Goal: Task Accomplishment & Management: Use online tool/utility

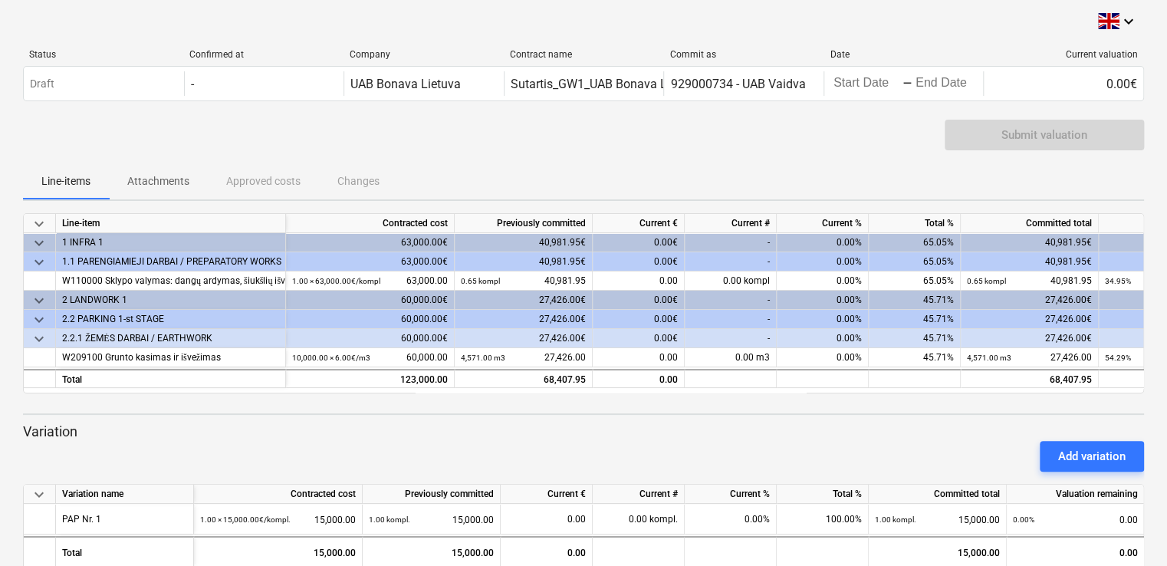
click at [95, 241] on div "1 INFRA 1" at bounding box center [170, 242] width 217 height 19
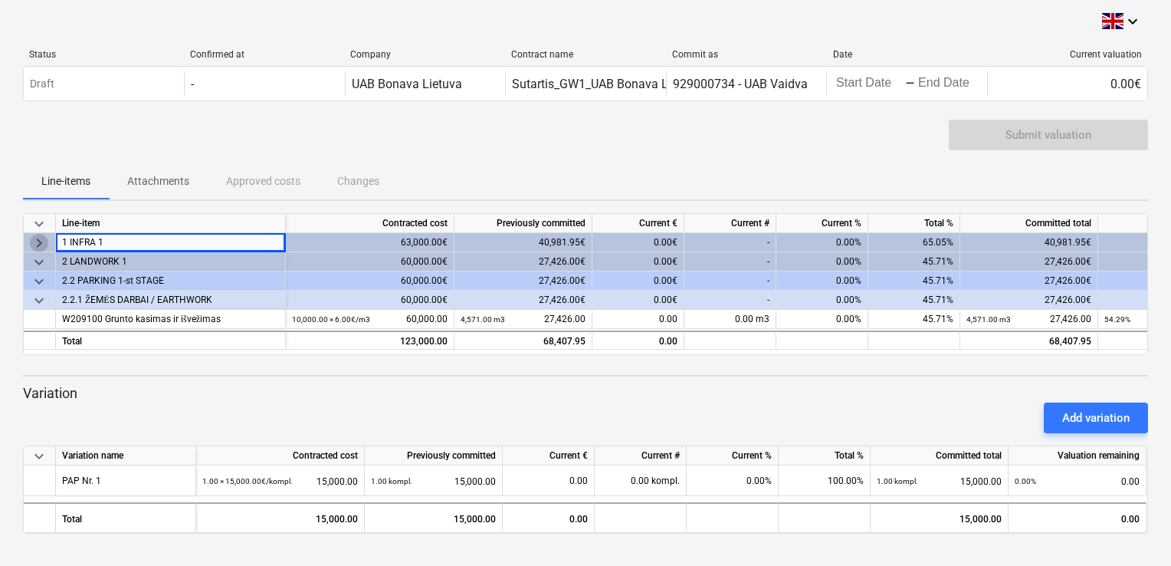
click at [38, 243] on span "keyboard_arrow_right" at bounding box center [39, 243] width 18 height 18
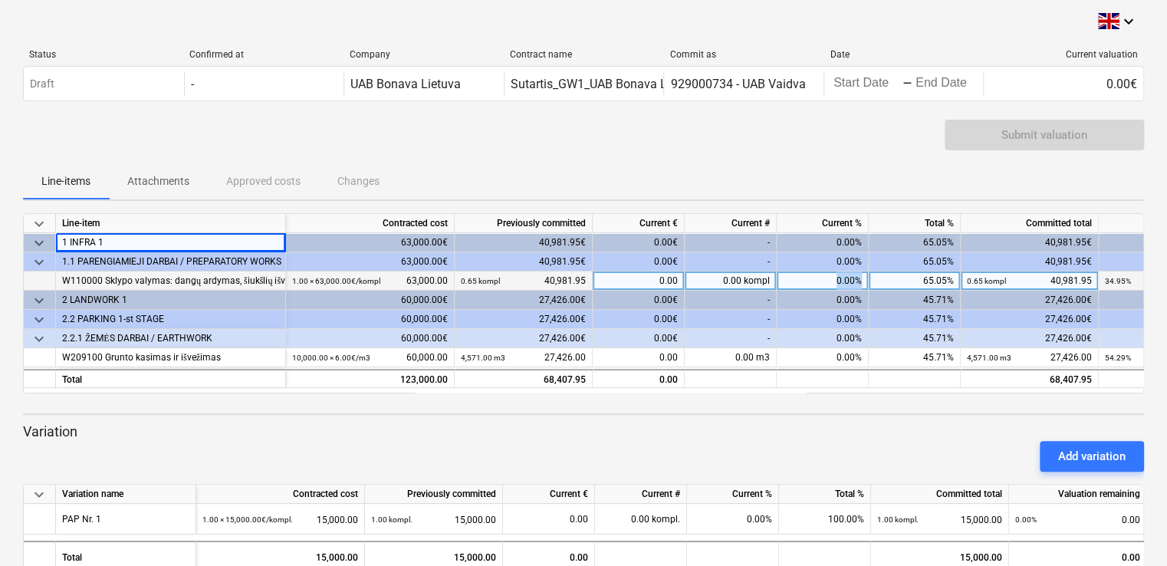
drag, startPoint x: 834, startPoint y: 278, endPoint x: 872, endPoint y: 277, distance: 37.6
click at [0, 0] on div "W110000 Sklypo valymas: dangų ardymas, šiukšlių išvežimas 1.00 × 63,000.00€ / k…" at bounding box center [0, 0] width 0 height 0
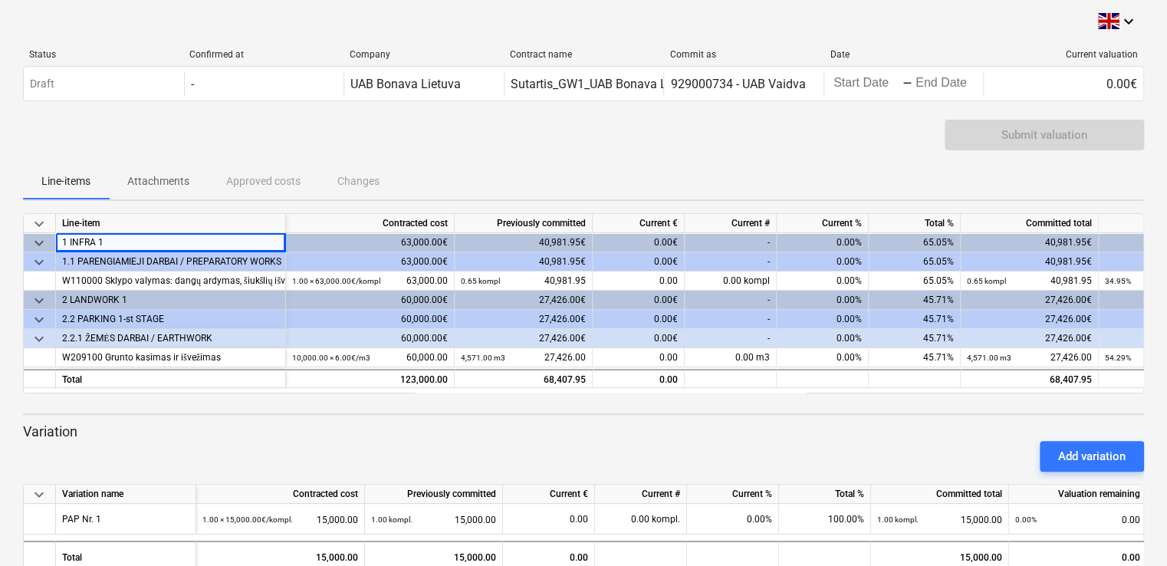
click at [890, 455] on div "Add variation" at bounding box center [583, 456] width 1133 height 43
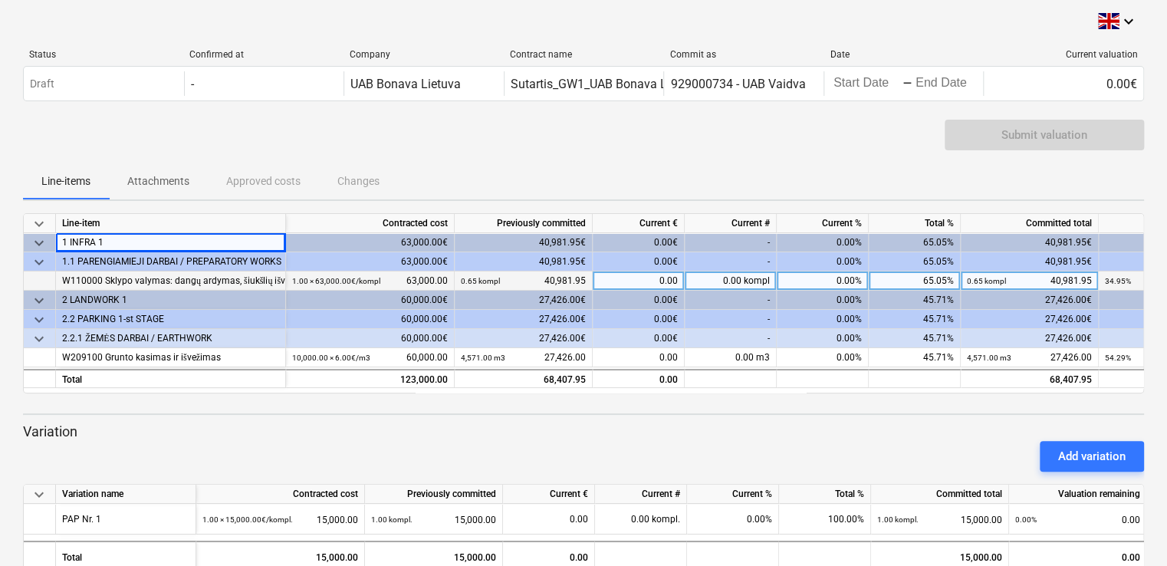
click at [834, 272] on div "0.00%" at bounding box center [822, 280] width 92 height 19
type input "100"
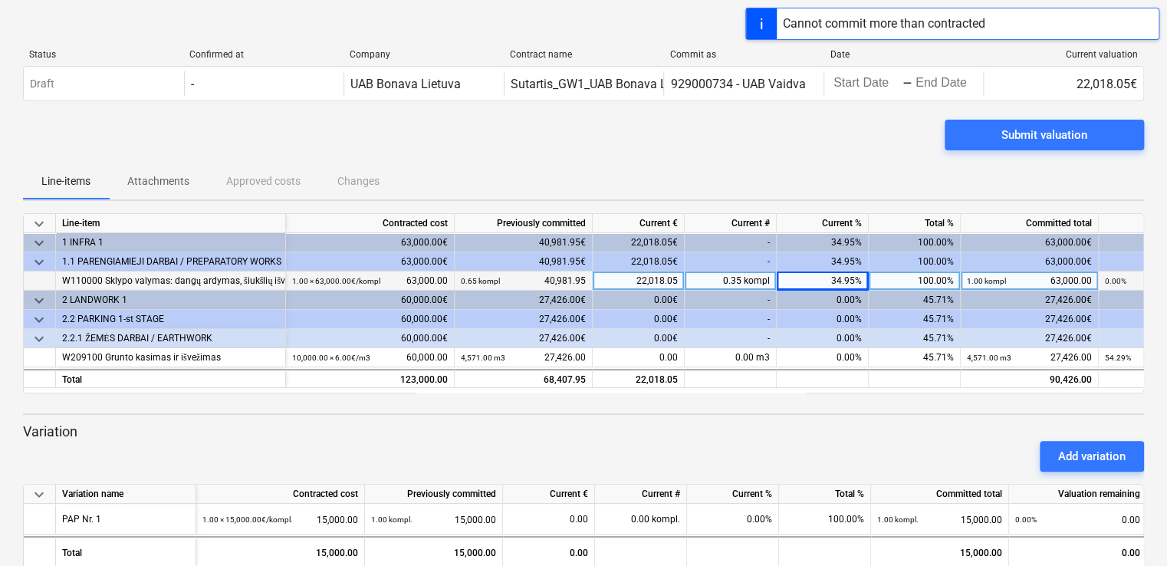
click at [828, 432] on p "Variation" at bounding box center [583, 431] width 1121 height 18
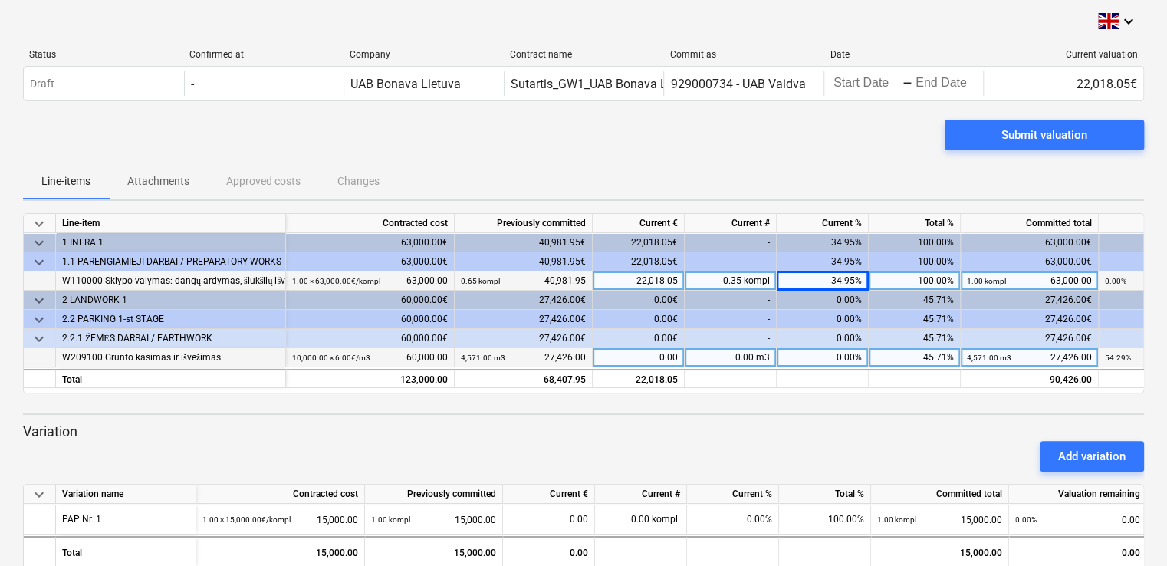
click at [844, 358] on div "0.00%" at bounding box center [822, 357] width 92 height 19
type input "100"
click at [773, 440] on div "Add variation" at bounding box center [583, 456] width 1133 height 43
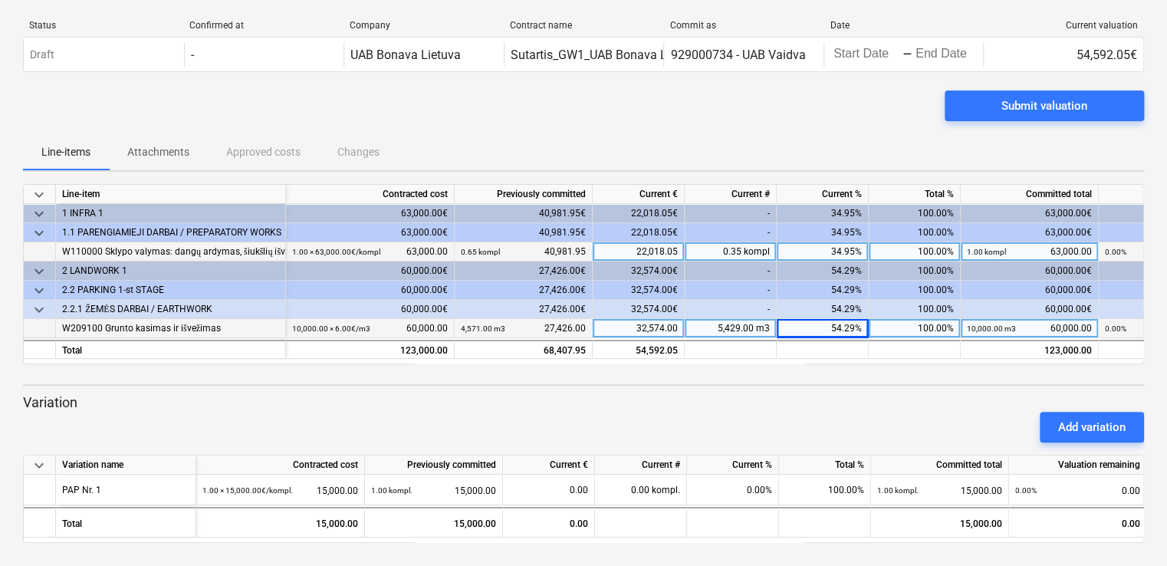
scroll to position [30, 0]
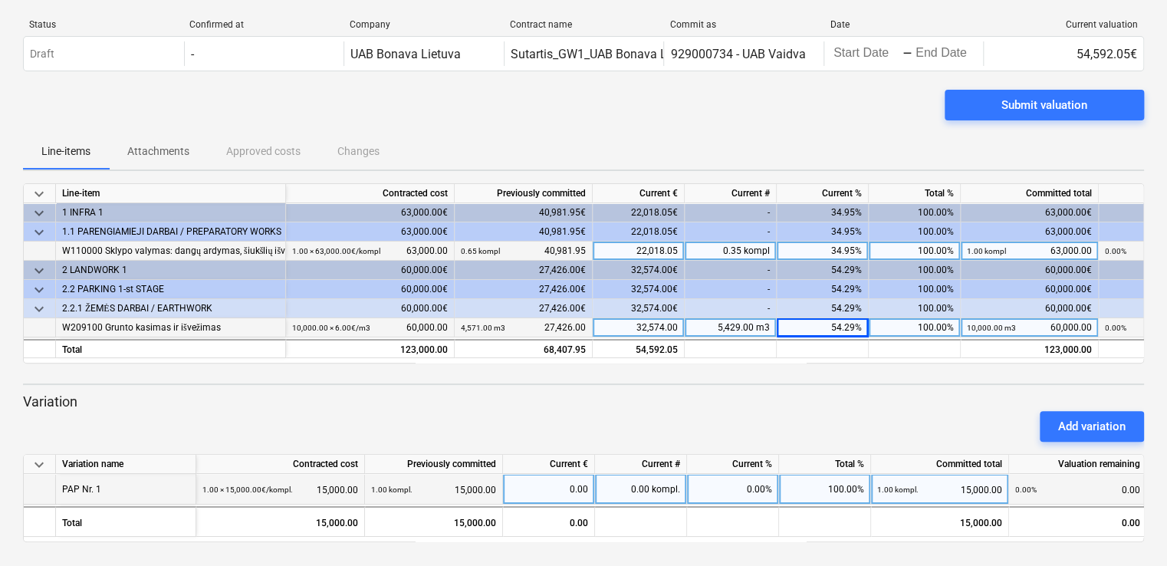
click at [760, 486] on div "0.00%" at bounding box center [733, 489] width 92 height 31
type input "100"
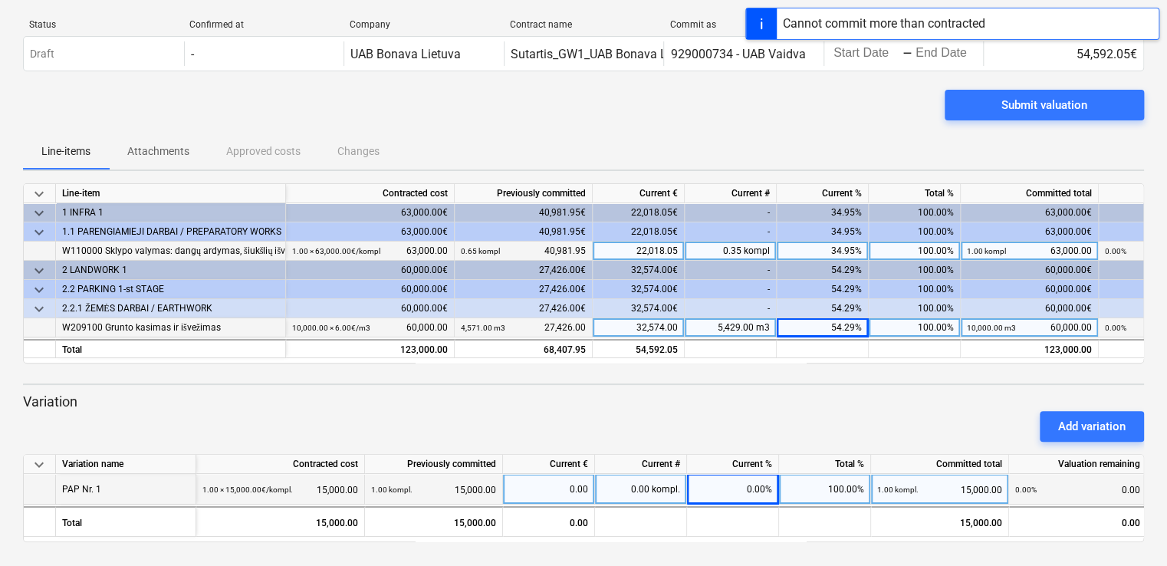
click at [816, 406] on div "Add variation" at bounding box center [583, 426] width 1133 height 43
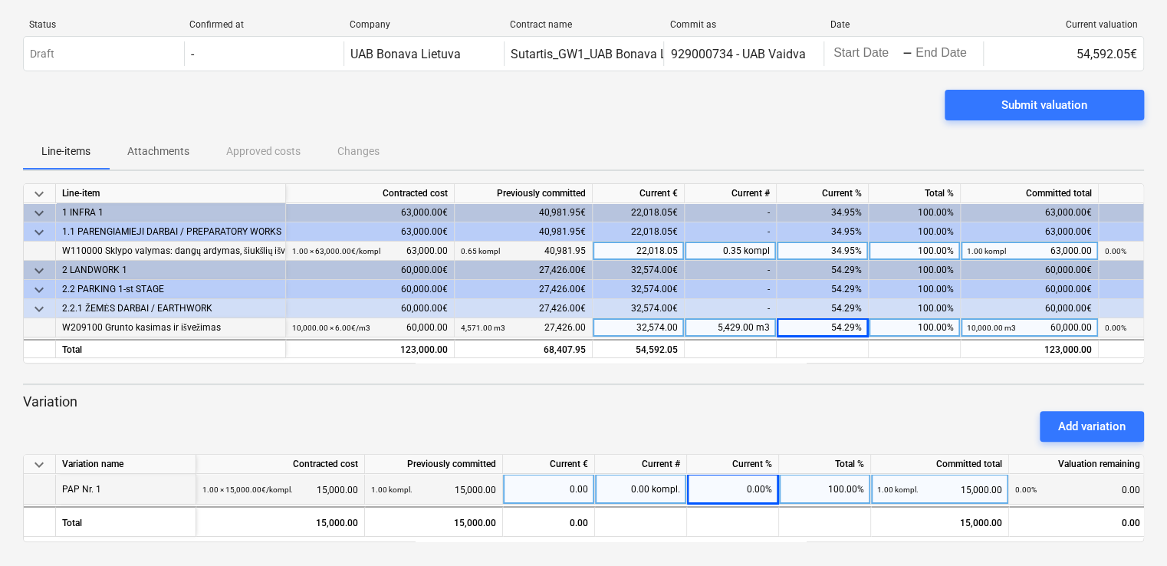
click at [481, 411] on div "Add variation" at bounding box center [583, 426] width 1133 height 43
click at [517, 415] on div "Add variation" at bounding box center [583, 426] width 1133 height 43
click at [426, 250] on div "1.00 × 63,000.00€ / kompl 63,000.00" at bounding box center [370, 250] width 156 height 19
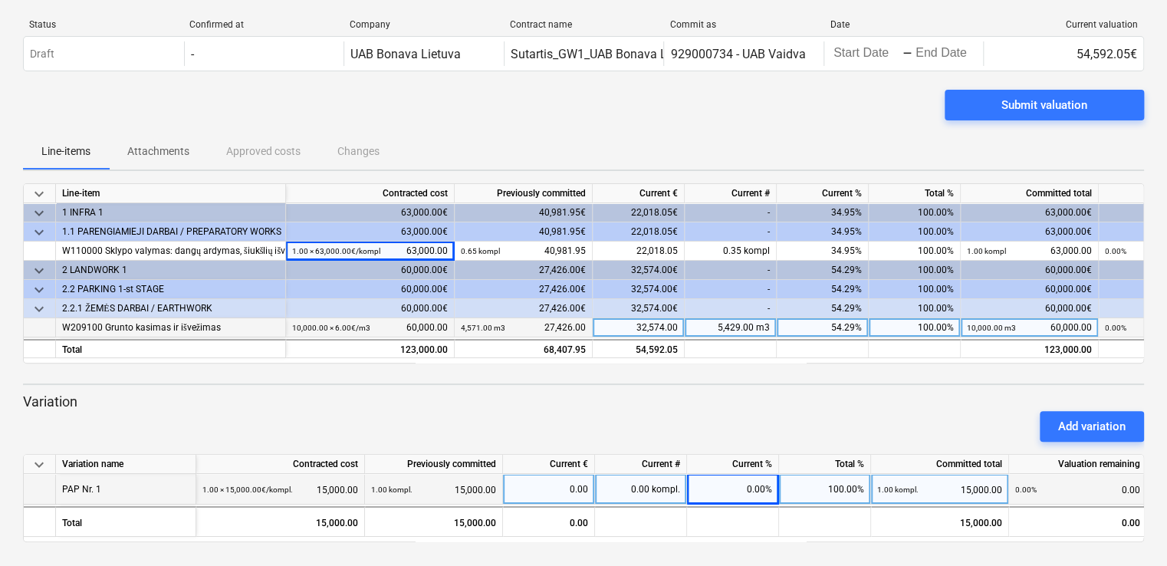
drag, startPoint x: 426, startPoint y: 250, endPoint x: 405, endPoint y: 391, distance: 142.7
click at [405, 391] on div "keyboard_arrow_down Line-item Contracted cost Previously committed Current € Cu…" at bounding box center [583, 362] width 1121 height 359
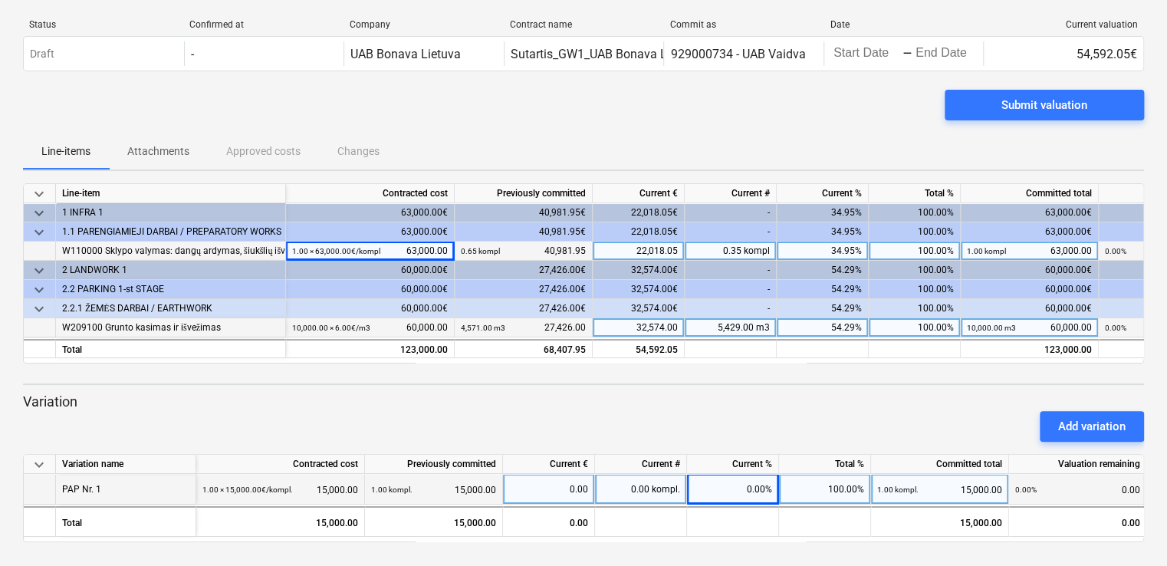
click at [431, 249] on div "1.00 × 63,000.00€ / kompl 63,000.00" at bounding box center [370, 250] width 156 height 19
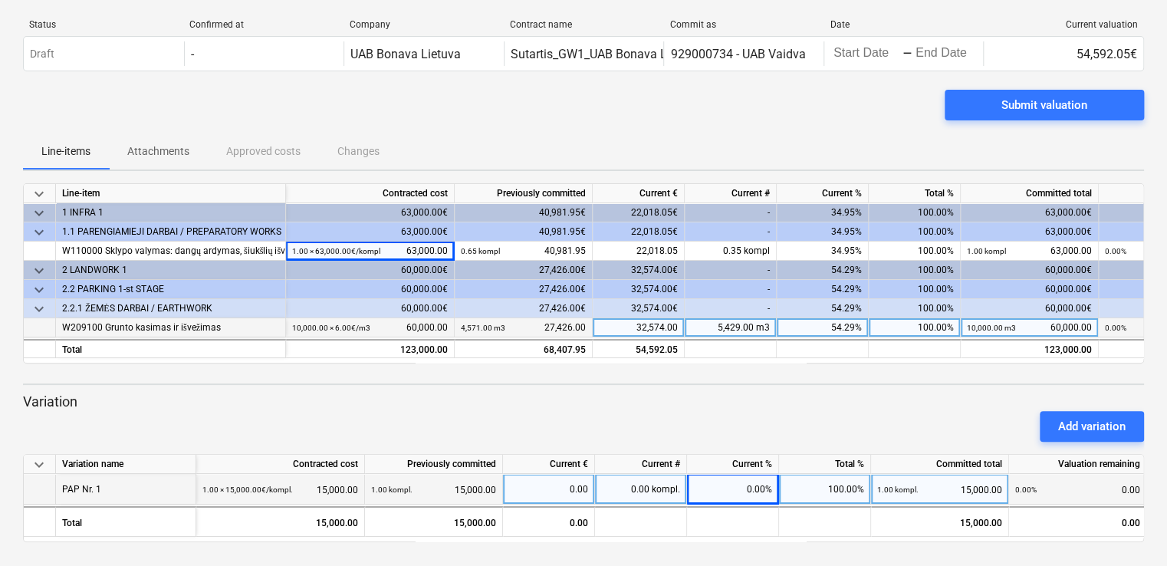
click at [426, 397] on p "Variation" at bounding box center [583, 401] width 1121 height 18
click at [430, 383] on div at bounding box center [583, 384] width 1121 height 2
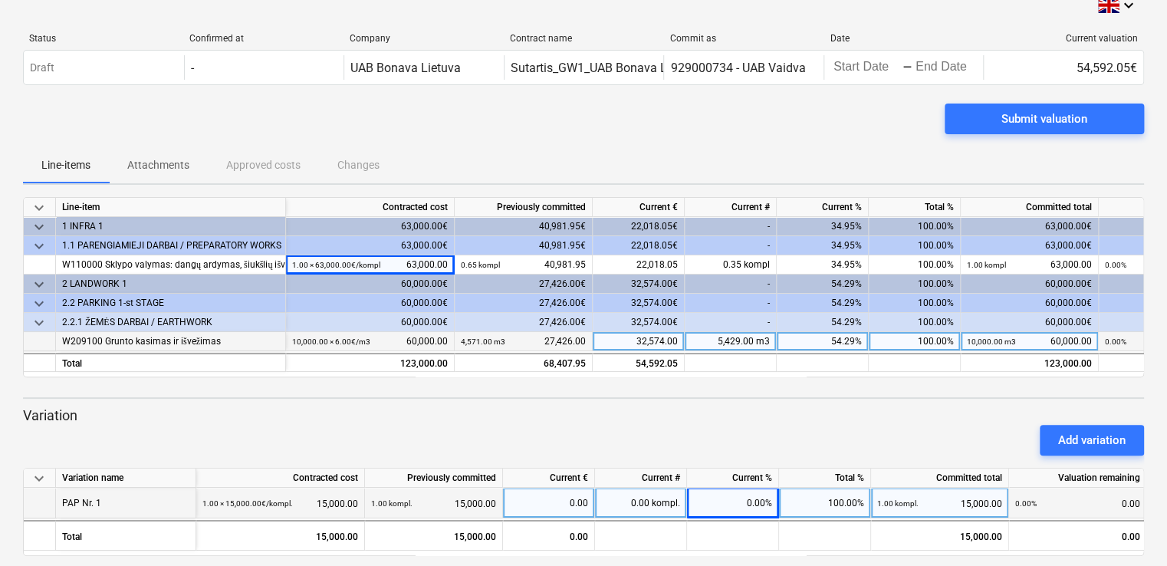
scroll to position [0, 0]
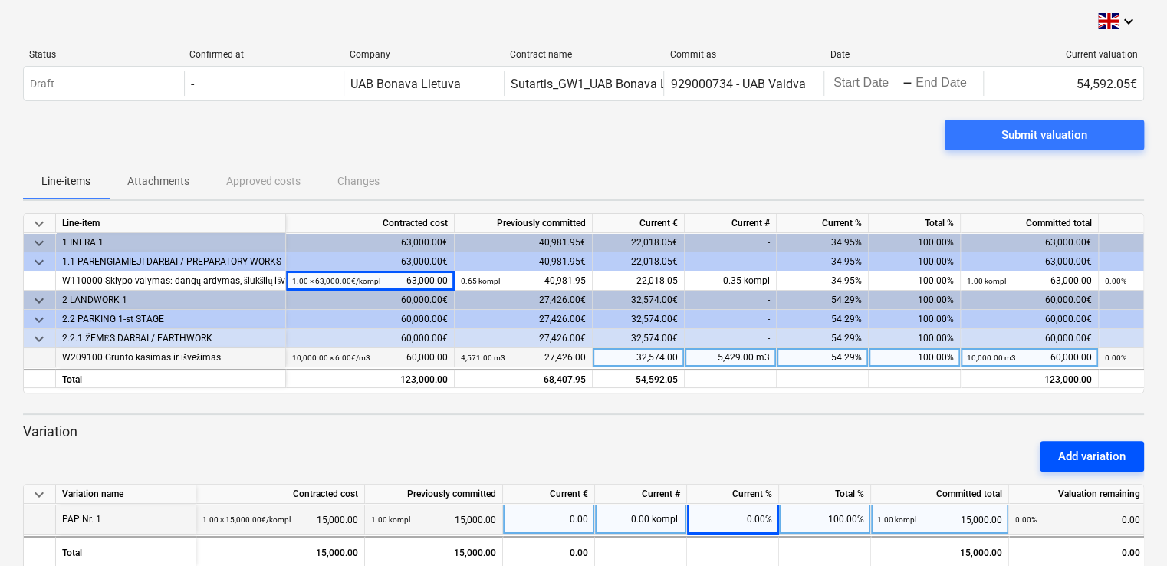
click at [1076, 461] on div "Add variation" at bounding box center [1091, 456] width 67 height 20
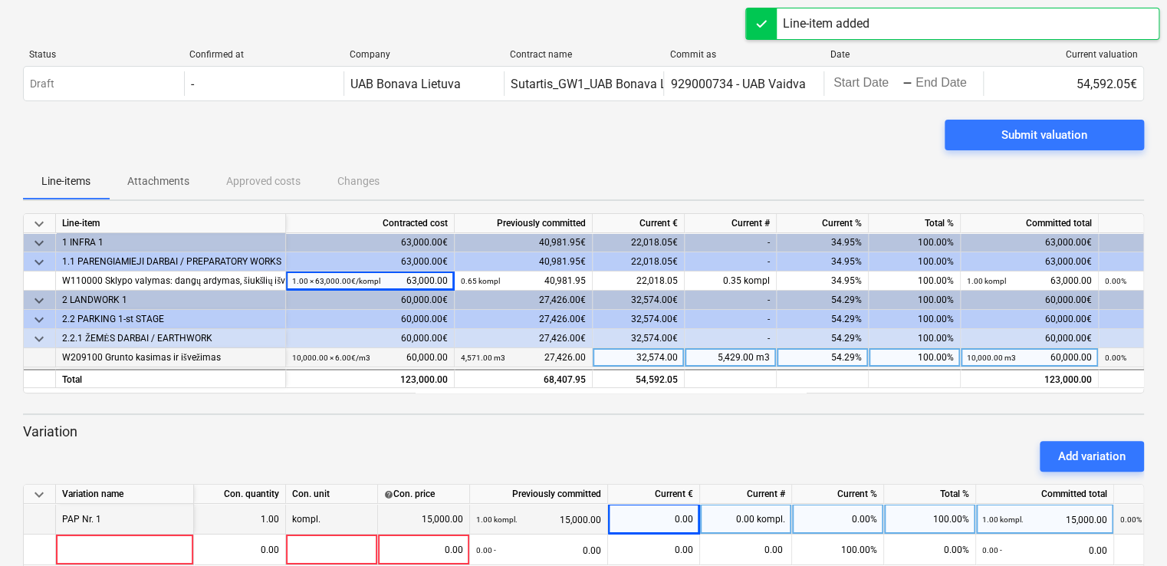
click at [659, 438] on div "Add variation" at bounding box center [583, 456] width 1133 height 43
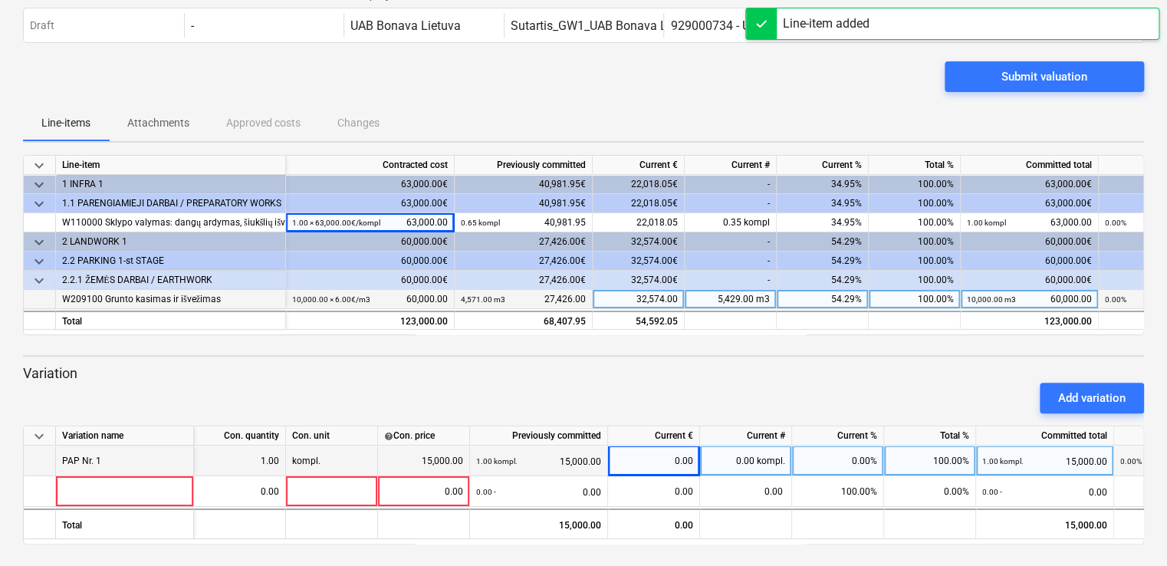
scroll to position [61, 0]
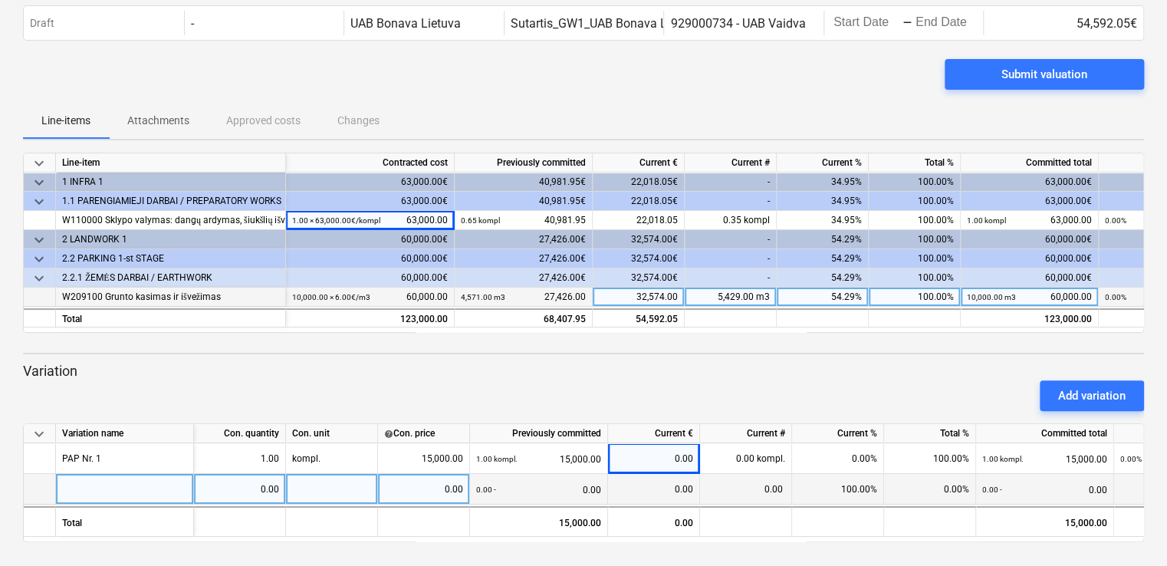
click at [750, 492] on div "0.00" at bounding box center [746, 489] width 92 height 31
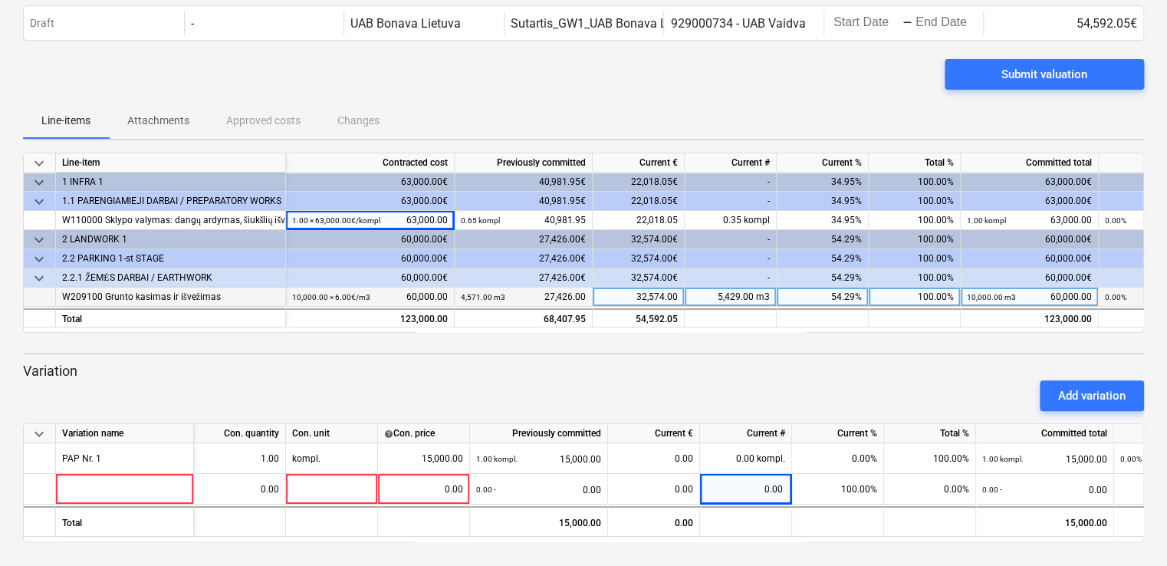
click at [762, 378] on div "Add variation" at bounding box center [583, 395] width 1133 height 43
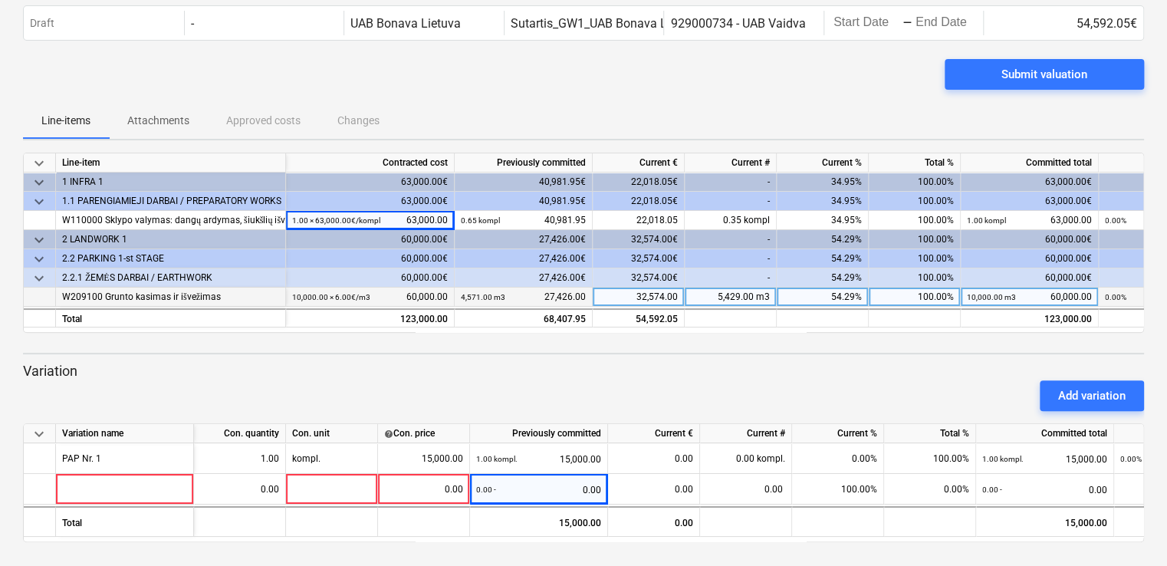
drag, startPoint x: 497, startPoint y: 486, endPoint x: 6, endPoint y: 486, distance: 491.3
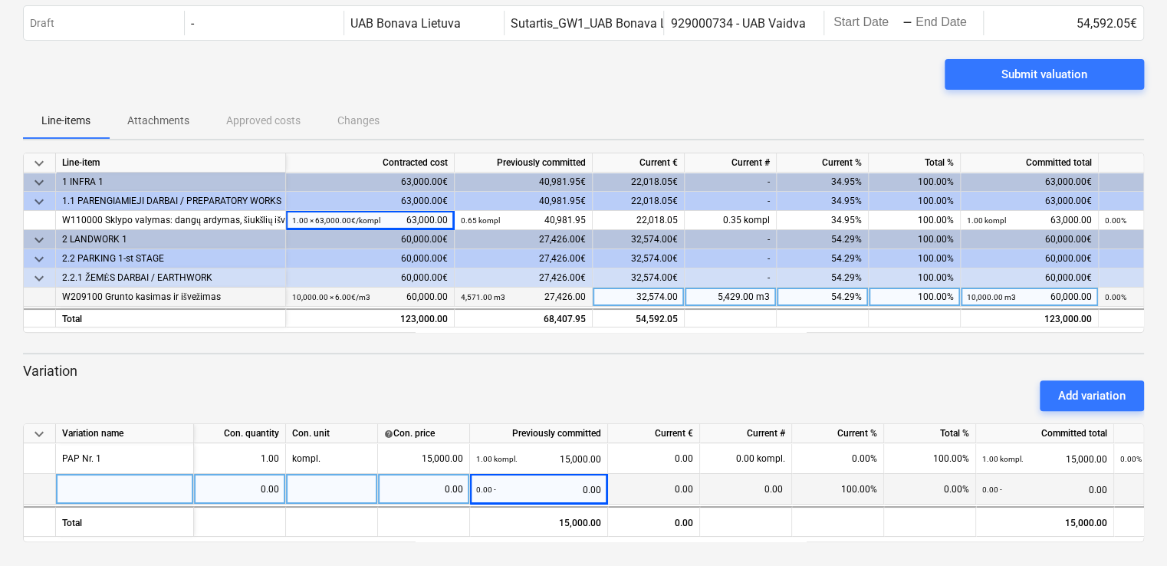
drag, startPoint x: 6, startPoint y: 486, endPoint x: 38, endPoint y: 491, distance: 32.5
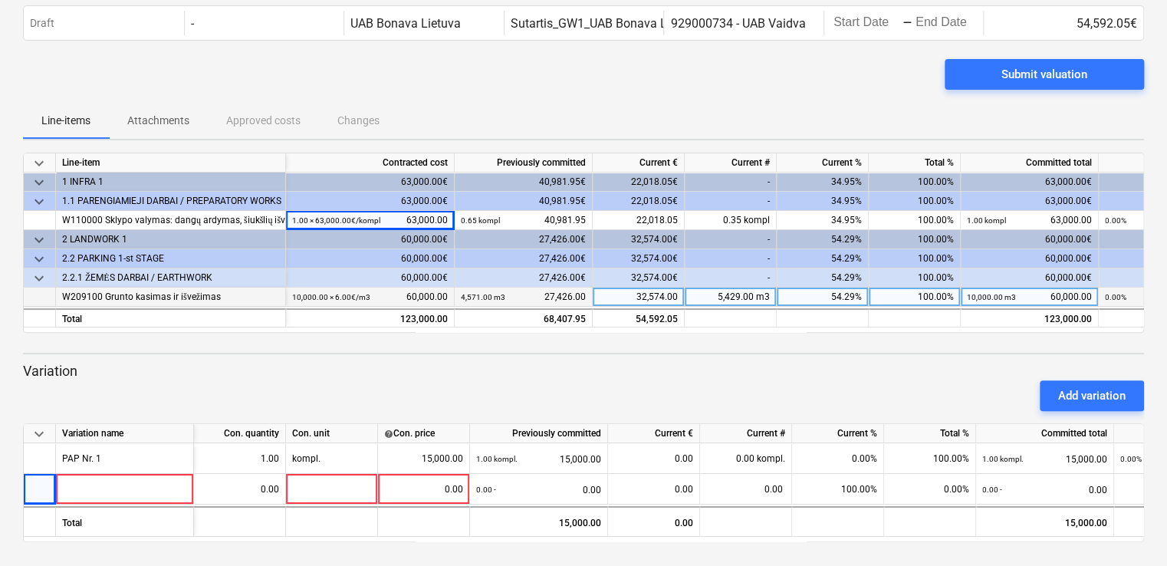
drag, startPoint x: 38, startPoint y: 491, endPoint x: 18, endPoint y: 488, distance: 20.1
click at [18, 489] on div "keyboard_arrow_down Status Confirmed at Company Contract name Commit as Date Cu…" at bounding box center [583, 252] width 1167 height 627
click at [41, 438] on span "keyboard_arrow_down" at bounding box center [39, 434] width 18 height 18
click at [41, 438] on span "keyboard_arrow_right" at bounding box center [39, 434] width 18 height 18
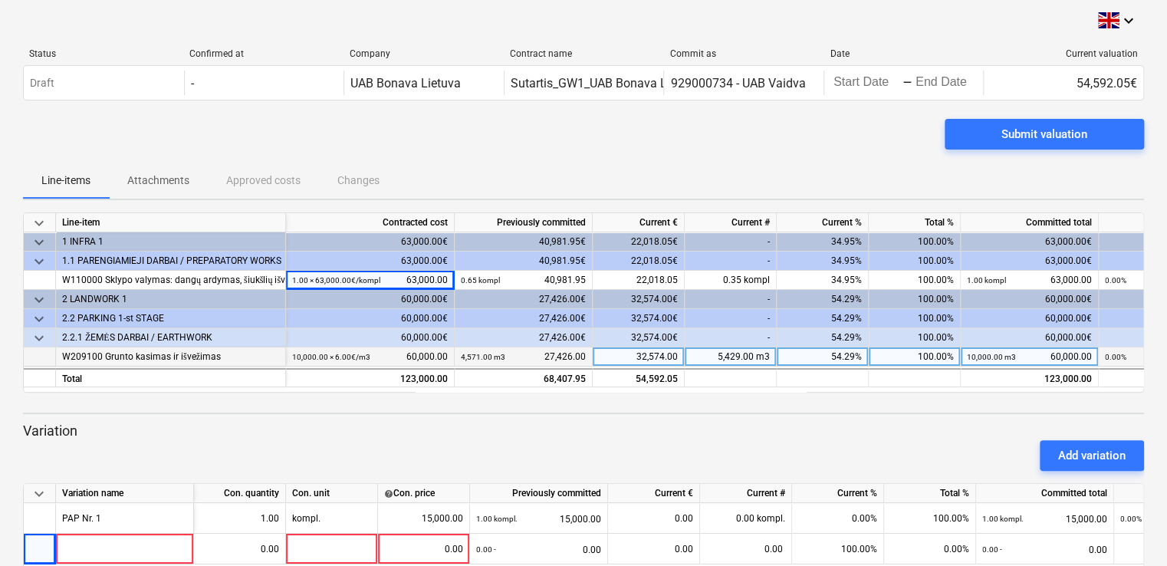
scroll to position [0, 0]
